Goal: Information Seeking & Learning: Learn about a topic

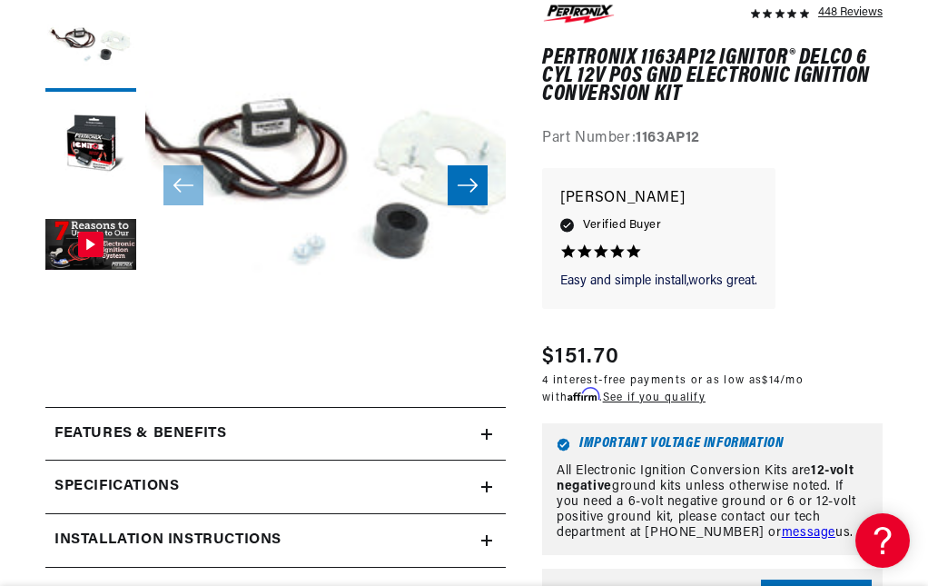
click at [669, 133] on strong "1163AP12" at bounding box center [668, 138] width 64 height 15
copy strong "1163AP12"
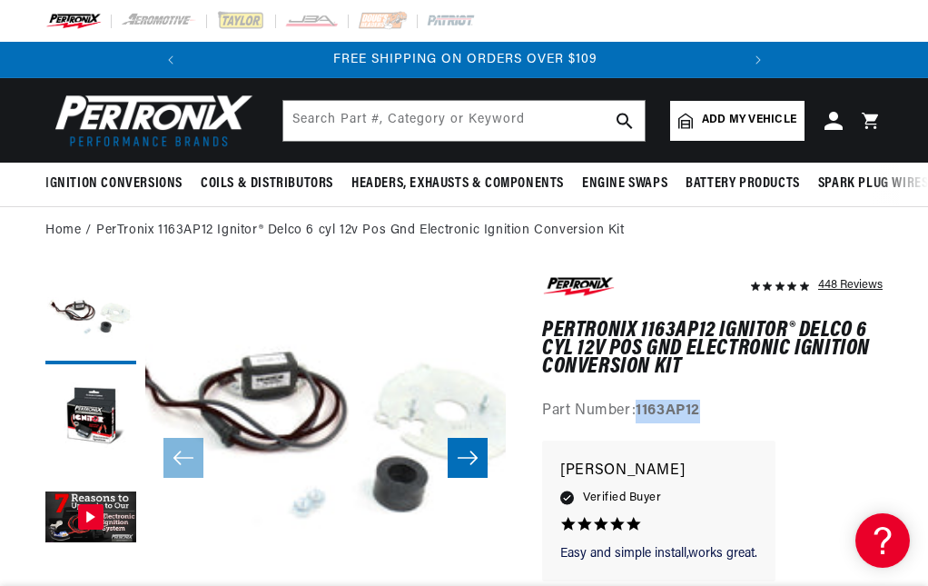
scroll to position [36, 0]
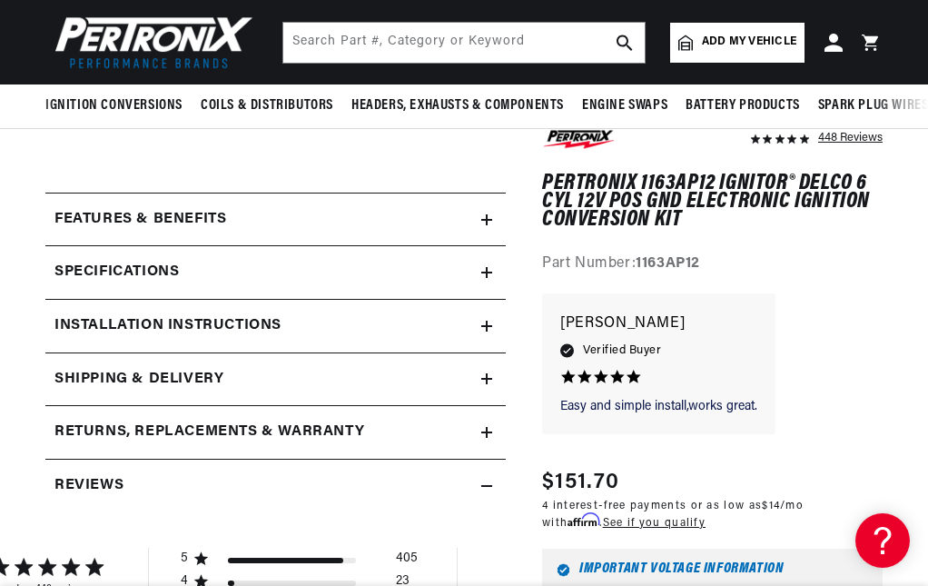
scroll to position [454, 0]
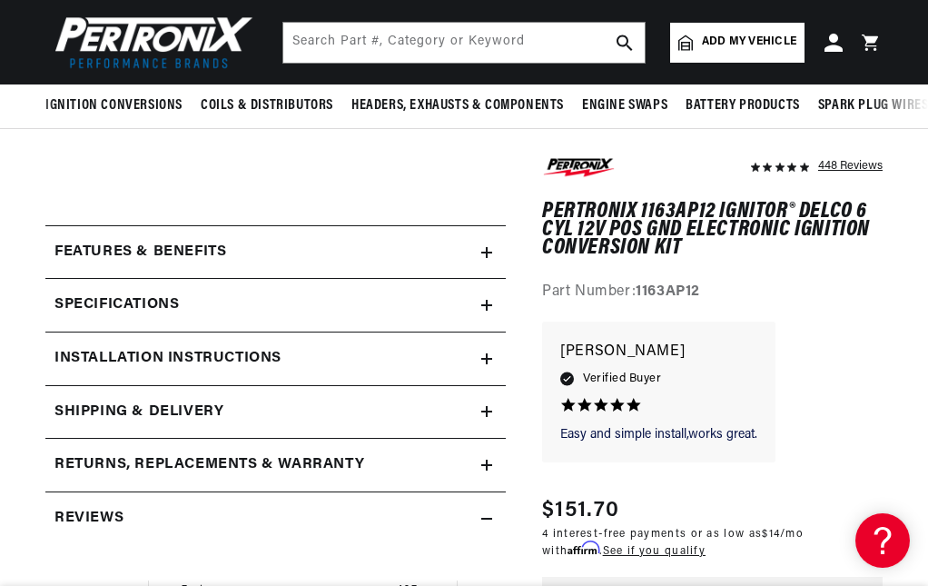
click at [259, 266] on summary "Features & Benefits" at bounding box center [275, 252] width 461 height 53
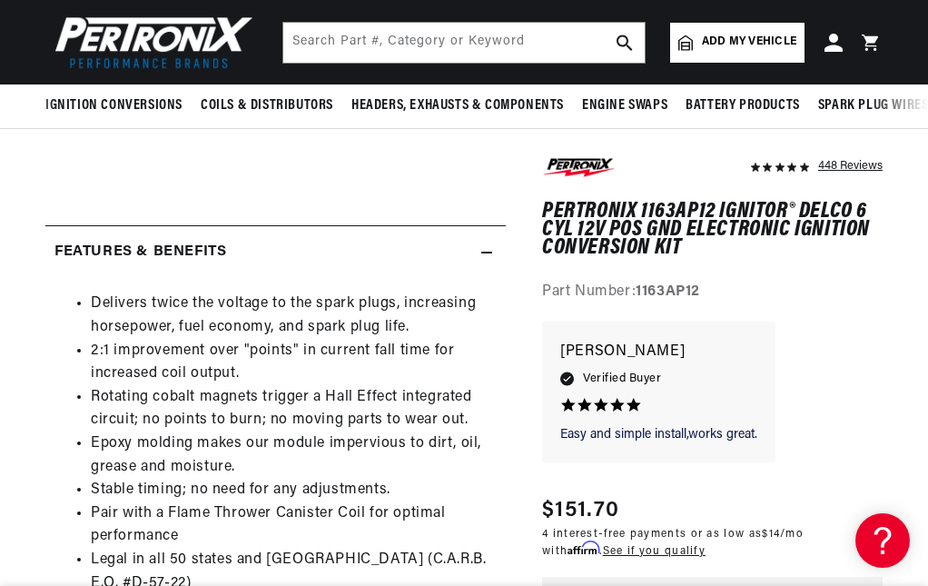
click at [263, 262] on div "Features & Benefits" at bounding box center [263, 253] width 436 height 24
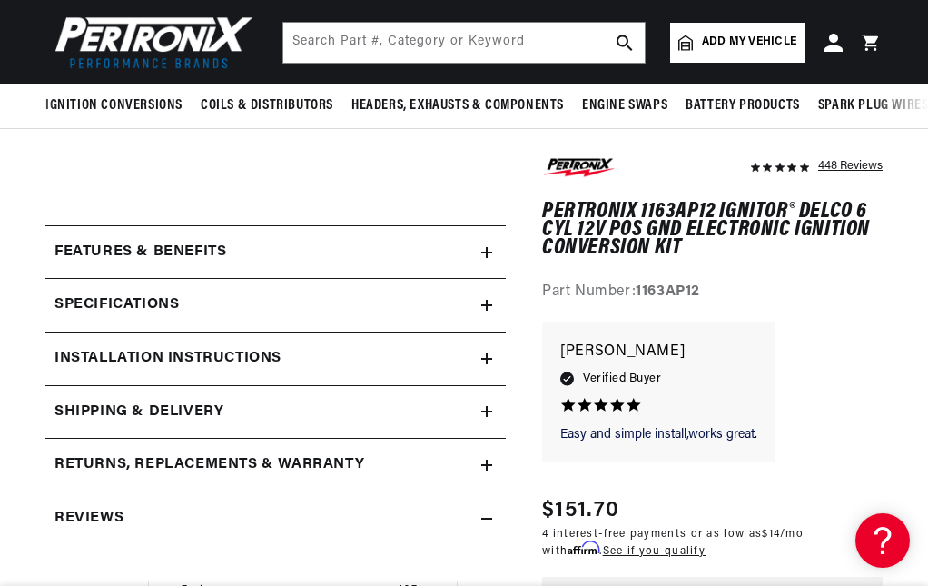
click at [272, 296] on div "Specifications" at bounding box center [263, 305] width 436 height 24
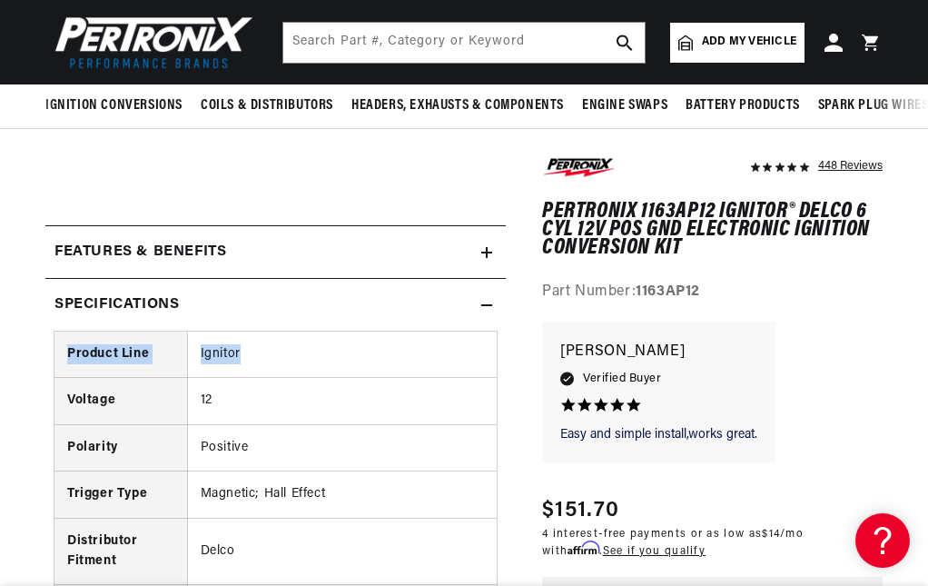
drag, startPoint x: 272, startPoint y: 296, endPoint x: 290, endPoint y: 354, distance: 60.9
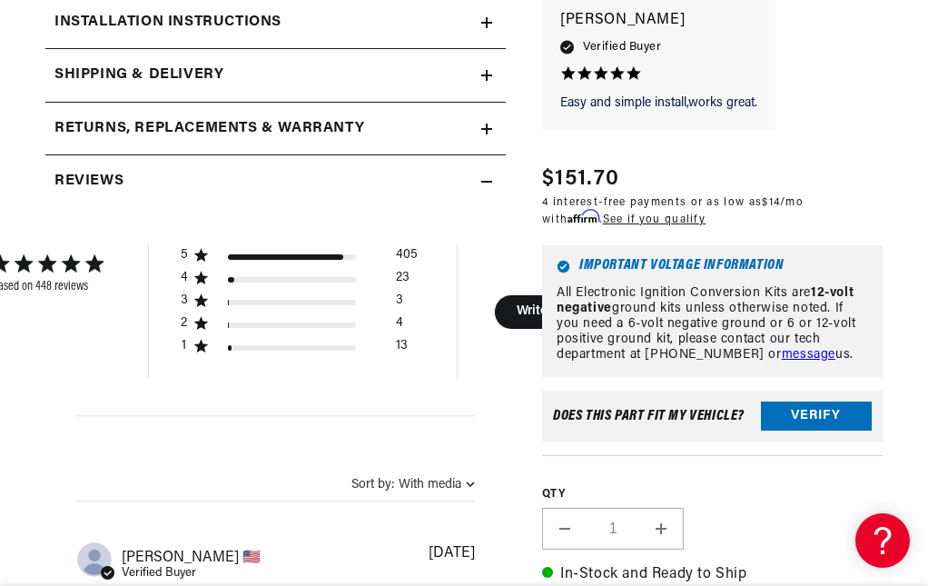
scroll to position [0, 0]
